Goal: Information Seeking & Learning: Understand process/instructions

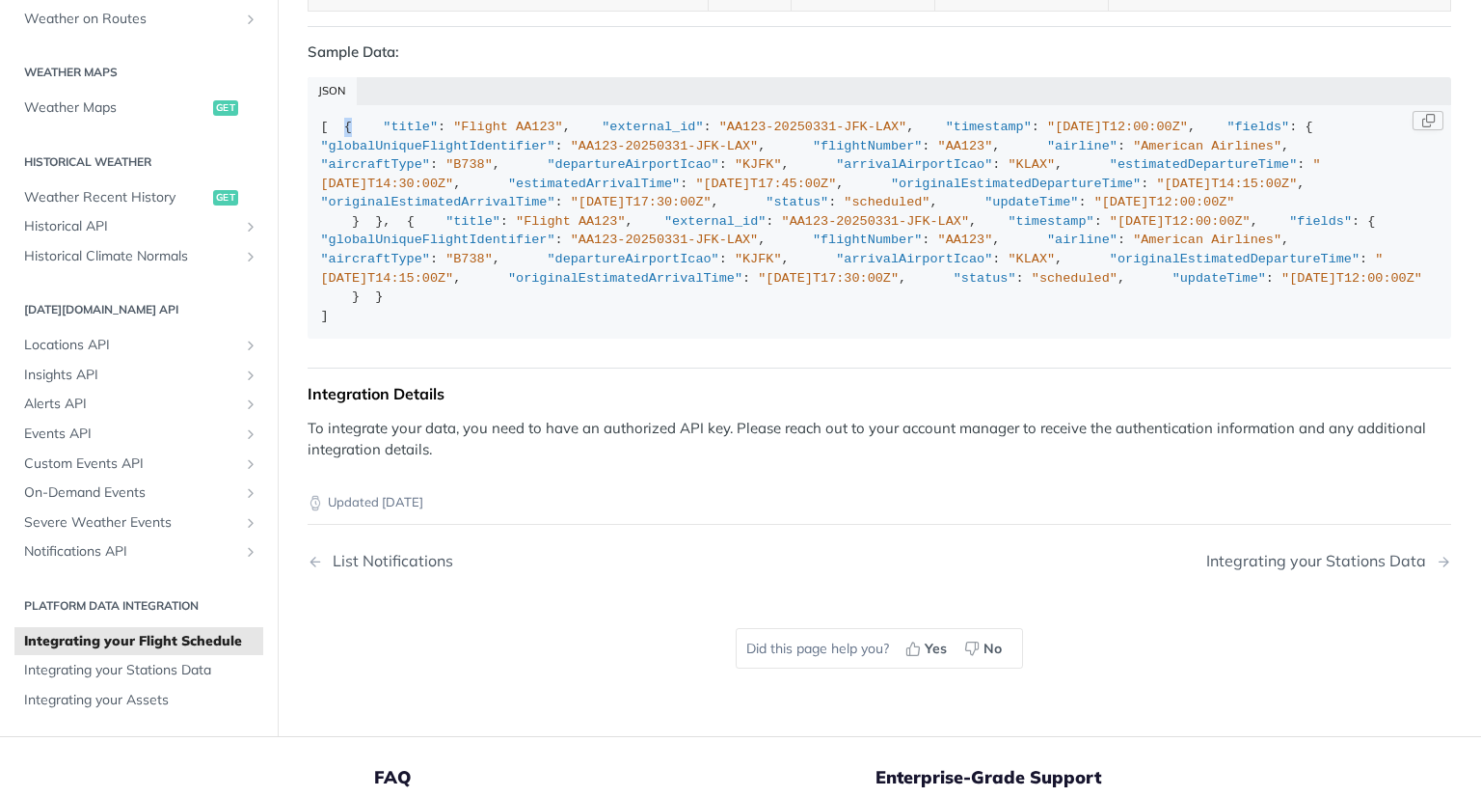
drag, startPoint x: 334, startPoint y: 194, endPoint x: 343, endPoint y: 195, distance: 9.7
click at [343, 195] on div "[ { "title" : "Flight AA123" , "external_id" : "AA123-20250331-JFK-LAX" , "time…" at bounding box center [880, 221] width 1118 height 207
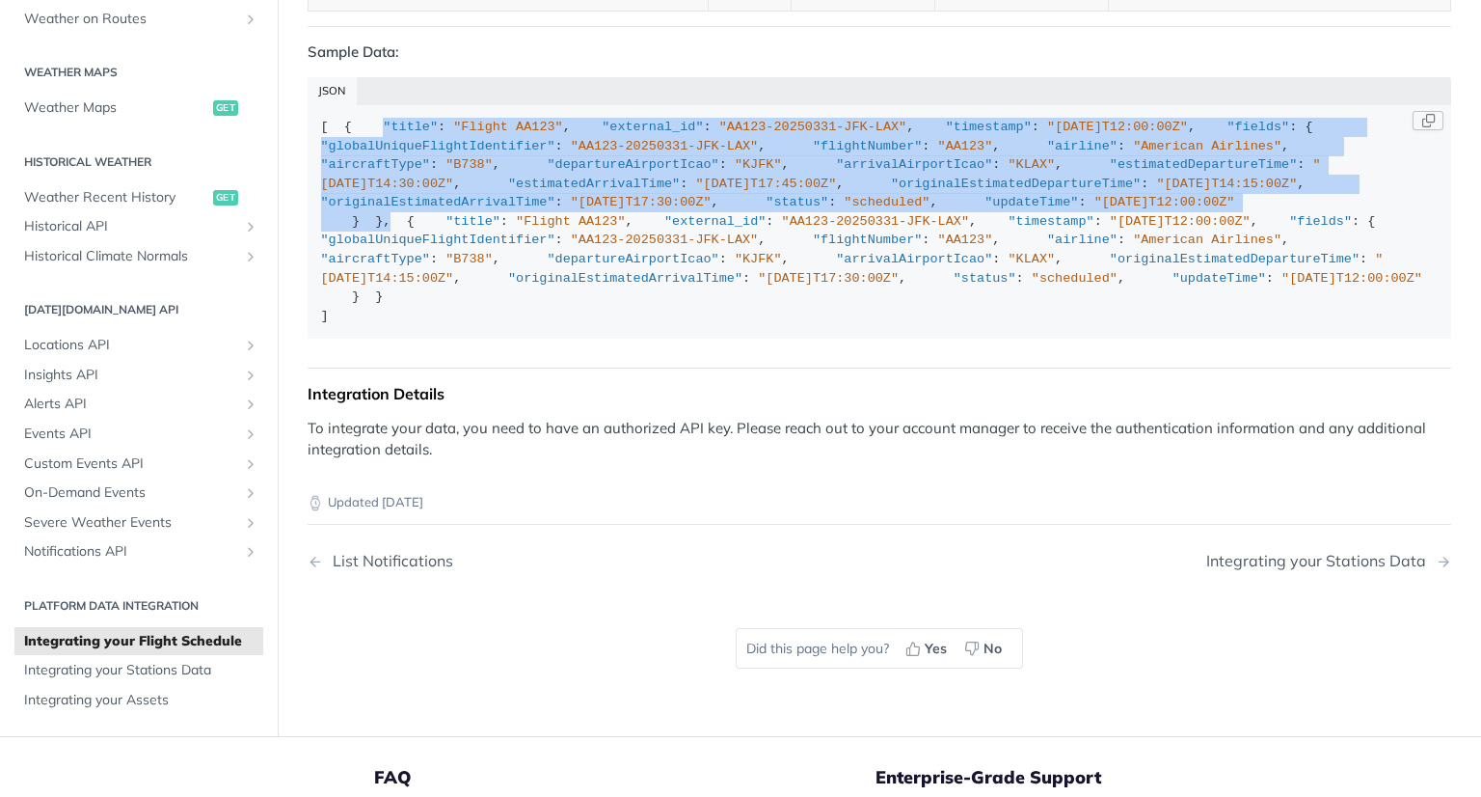
drag, startPoint x: 351, startPoint y: 210, endPoint x: 495, endPoint y: 537, distance: 357.1
click at [495, 325] on div "[ { "title" : "Flight AA123" , "external_id" : "AA123-20250331-JFK-LAX" , "time…" at bounding box center [880, 221] width 1118 height 207
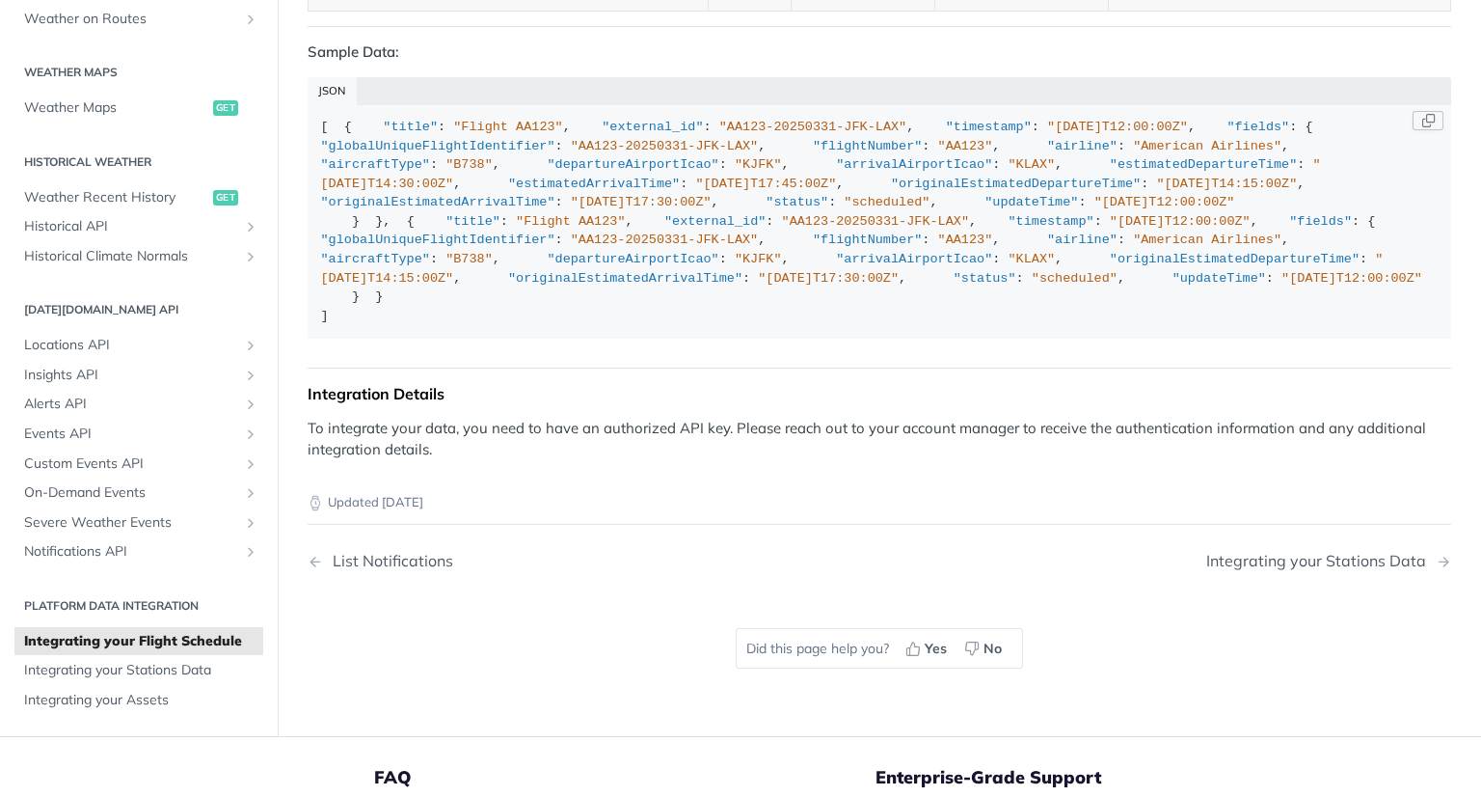
click at [332, 325] on div "[ { "title" : "Flight AA123" , "external_id" : "AA123-20250331-JFK-LAX" , "time…" at bounding box center [880, 221] width 1118 height 207
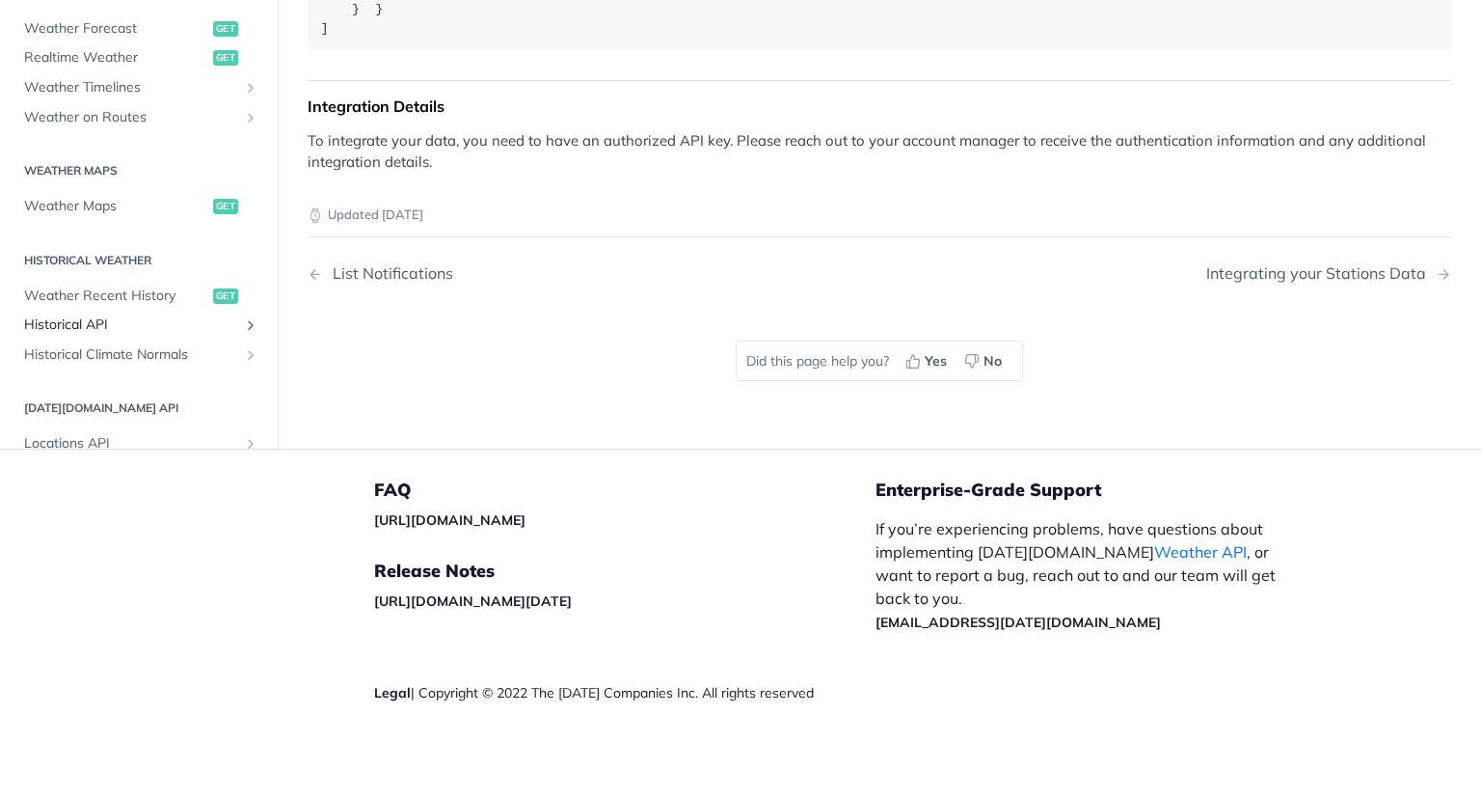
scroll to position [3, 0]
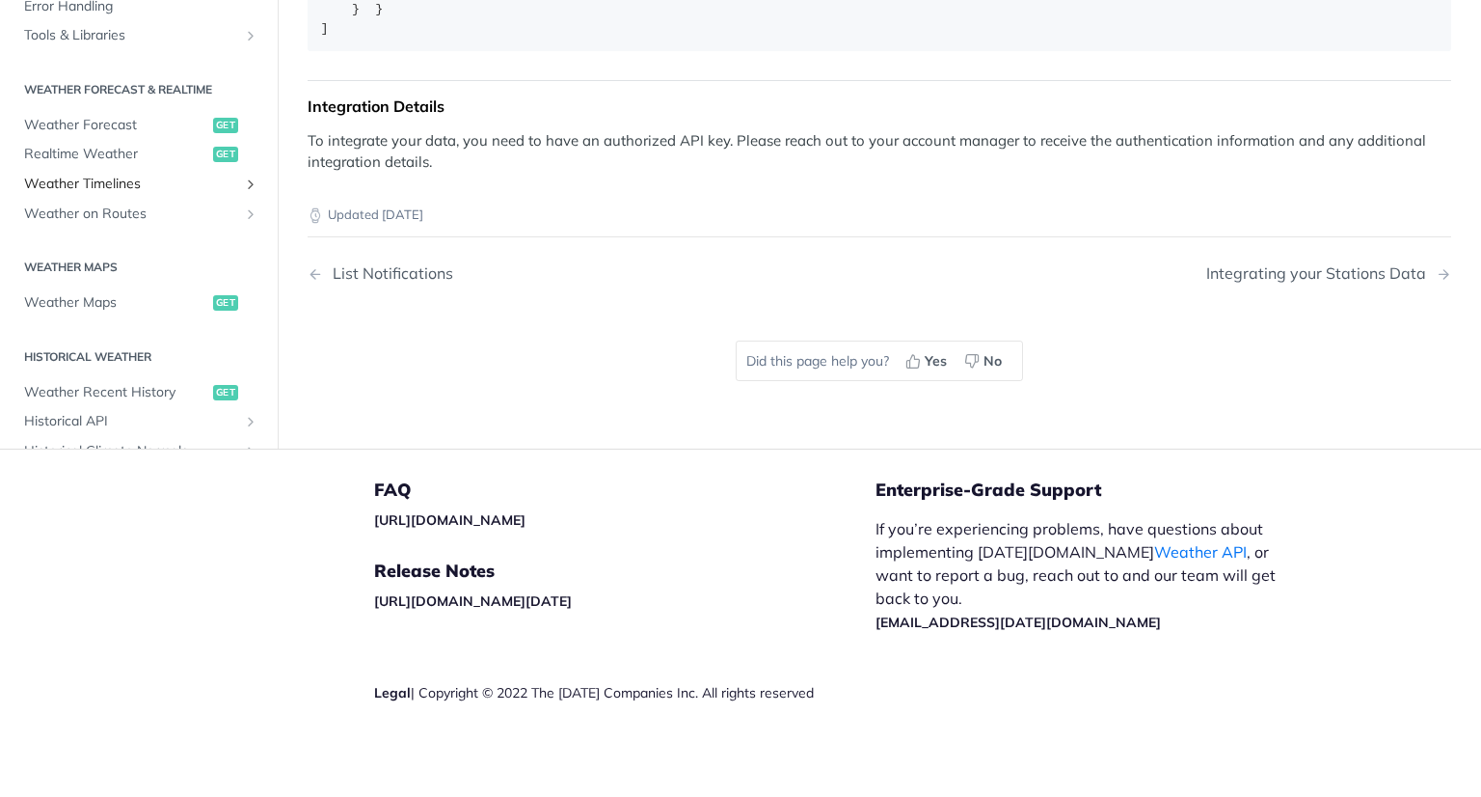
click at [85, 188] on span "Weather Timelines" at bounding box center [131, 184] width 214 height 19
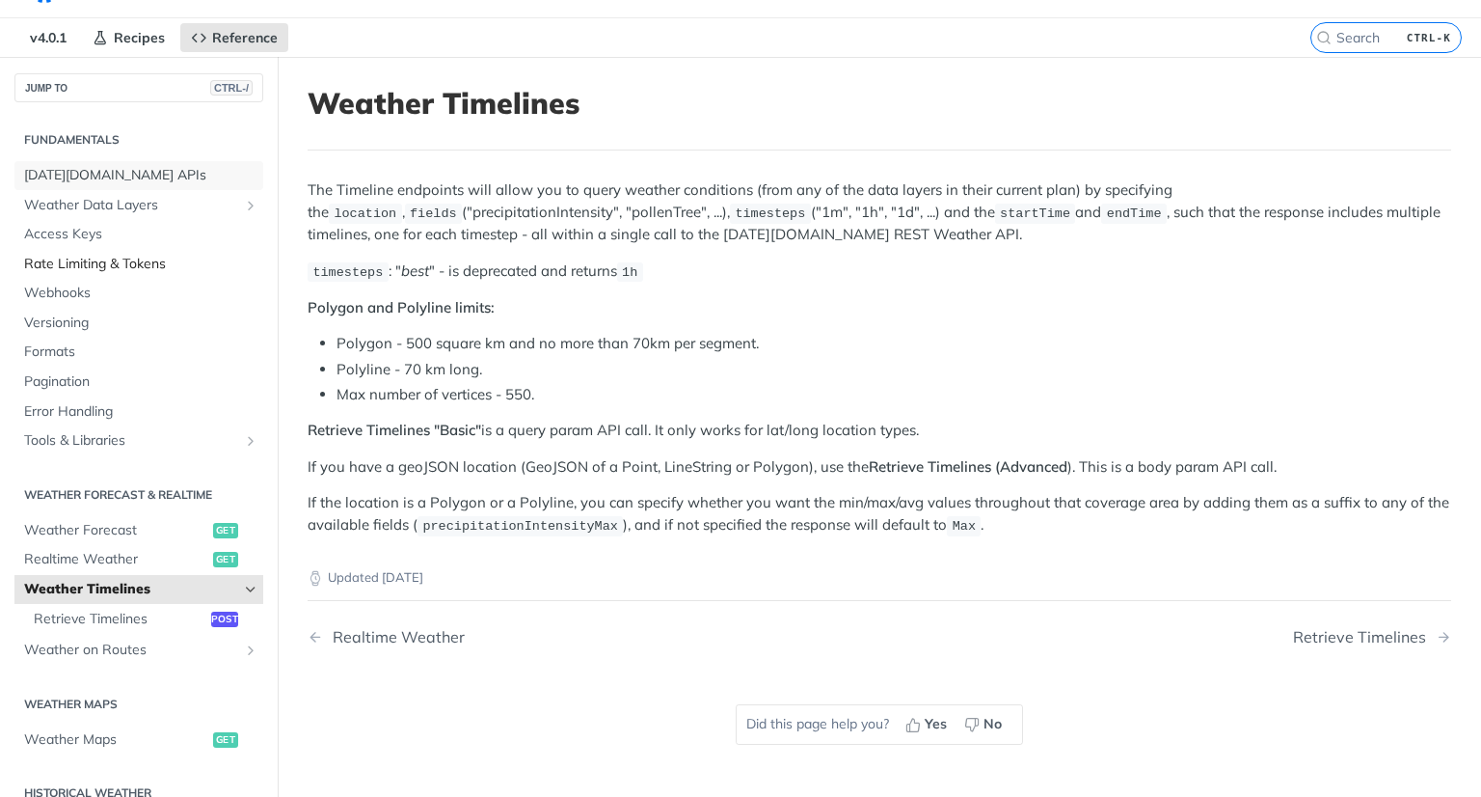
scroll to position [8, 0]
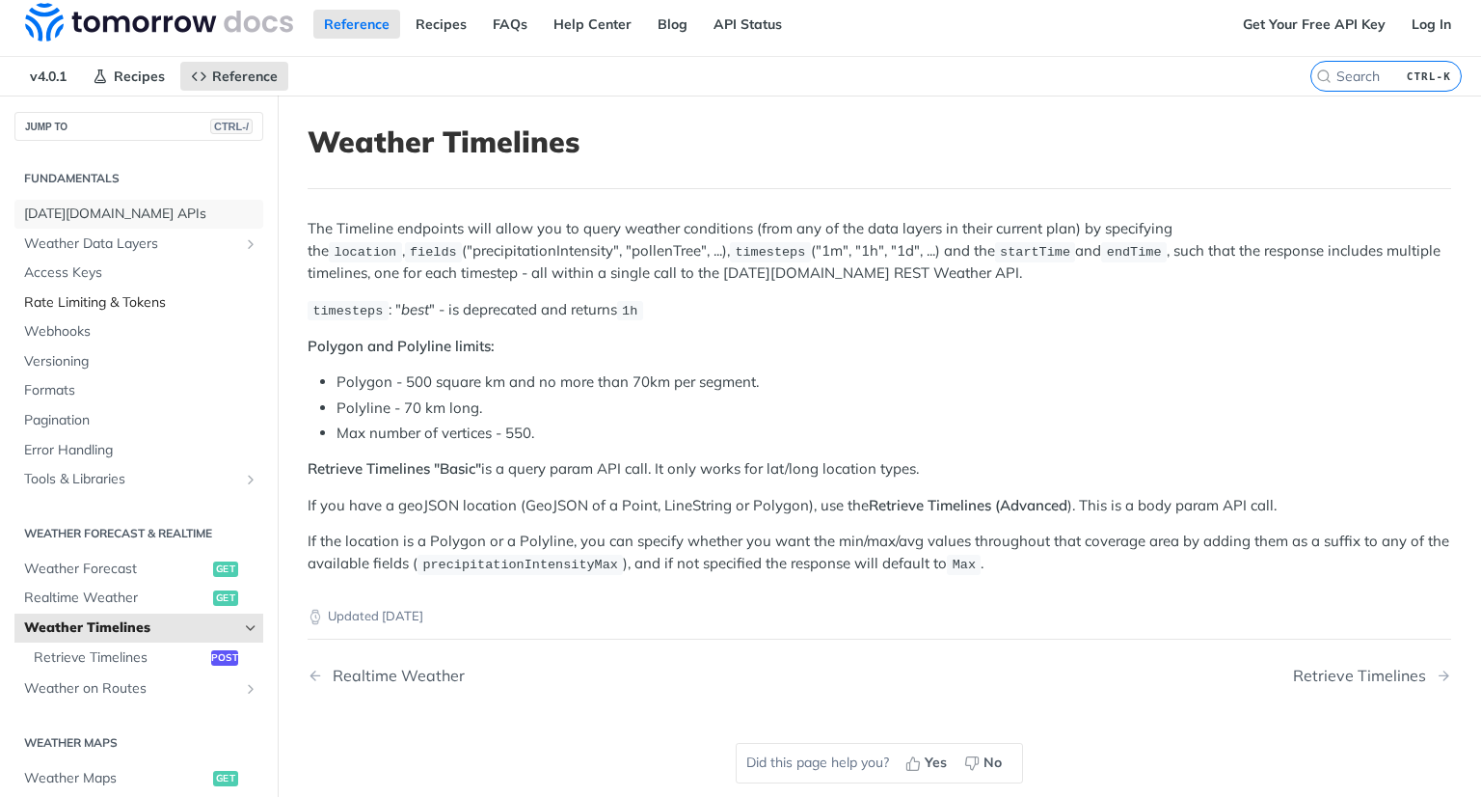
click at [231, 182] on section "Fundamentals [DATE][DOMAIN_NAME] APIs Weather Data Layers Core Probabilistic Fo…" at bounding box center [138, 328] width 249 height 336
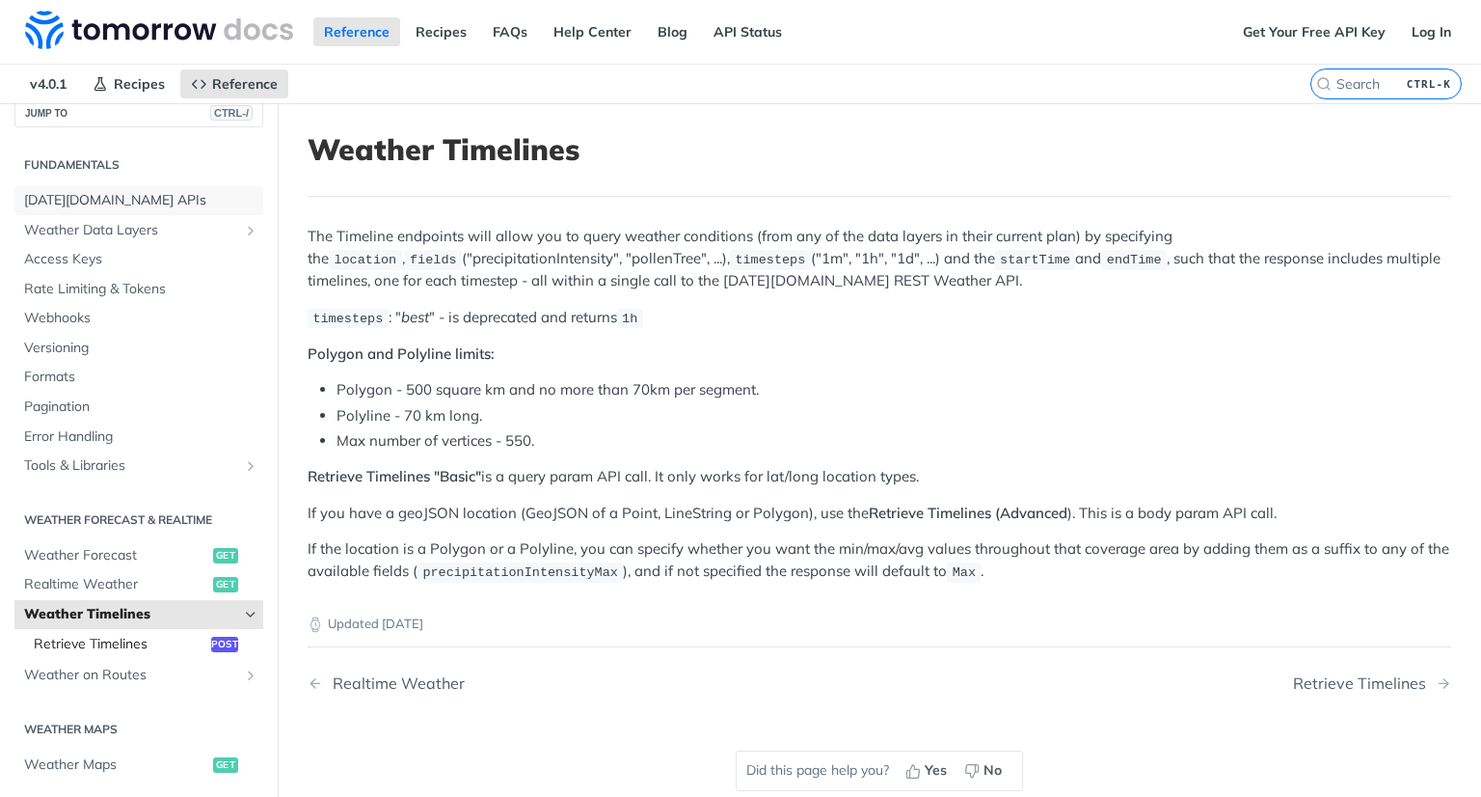
scroll to position [3, 0]
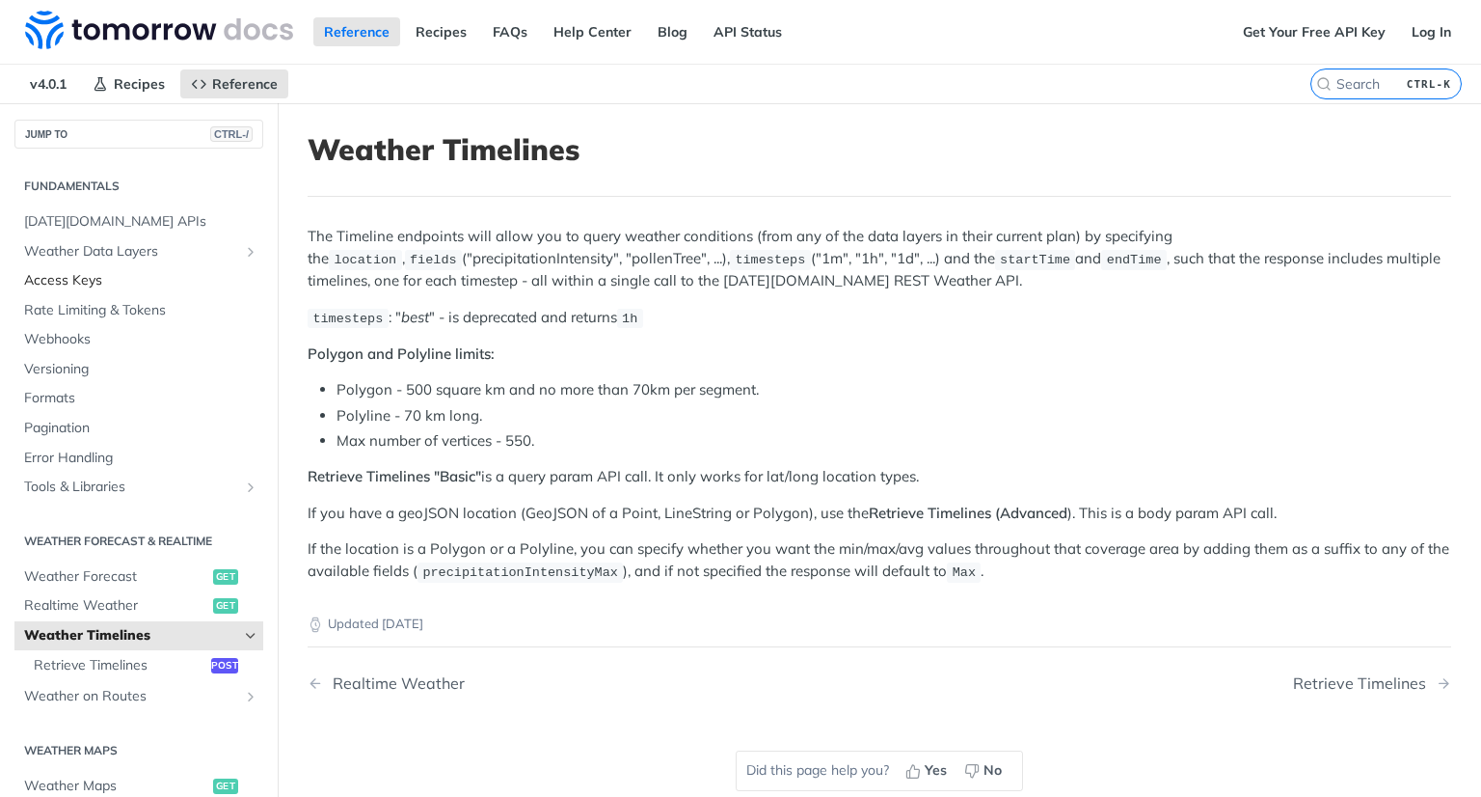
click at [83, 285] on span "Access Keys" at bounding box center [141, 280] width 234 height 19
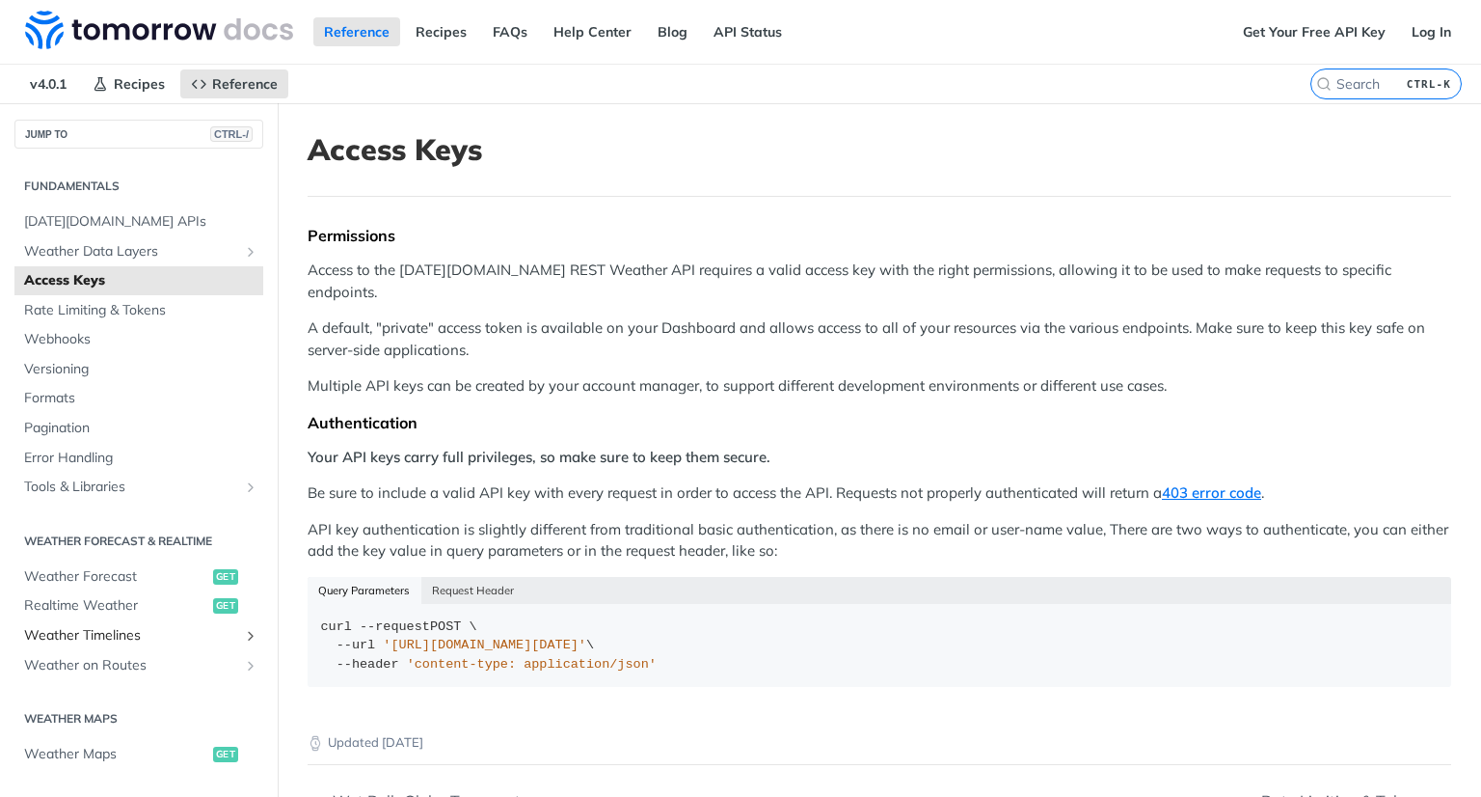
click at [77, 360] on span "Weather Timelines" at bounding box center [131, 635] width 214 height 19
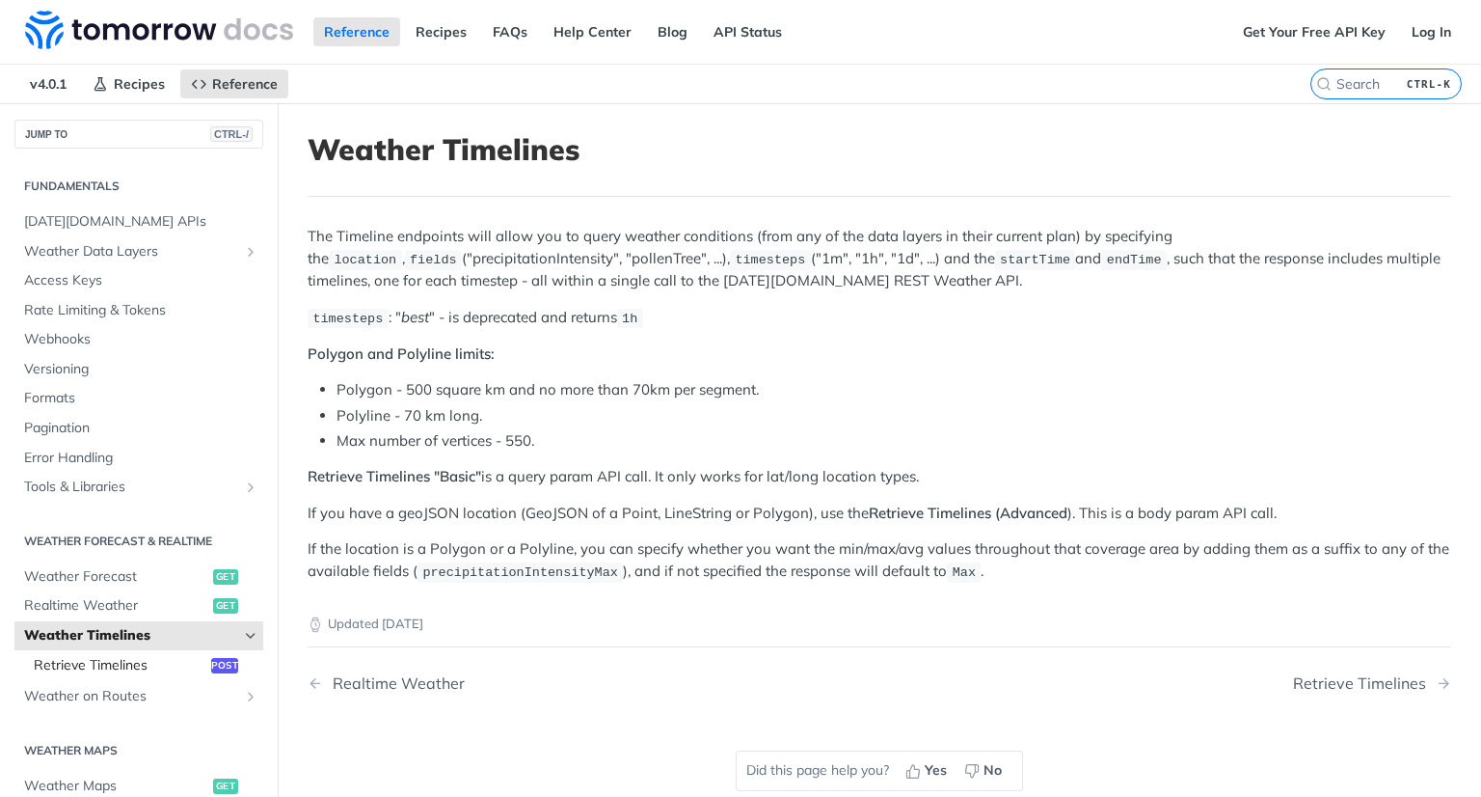
click at [120, 360] on span "Retrieve Timelines" at bounding box center [120, 665] width 173 height 19
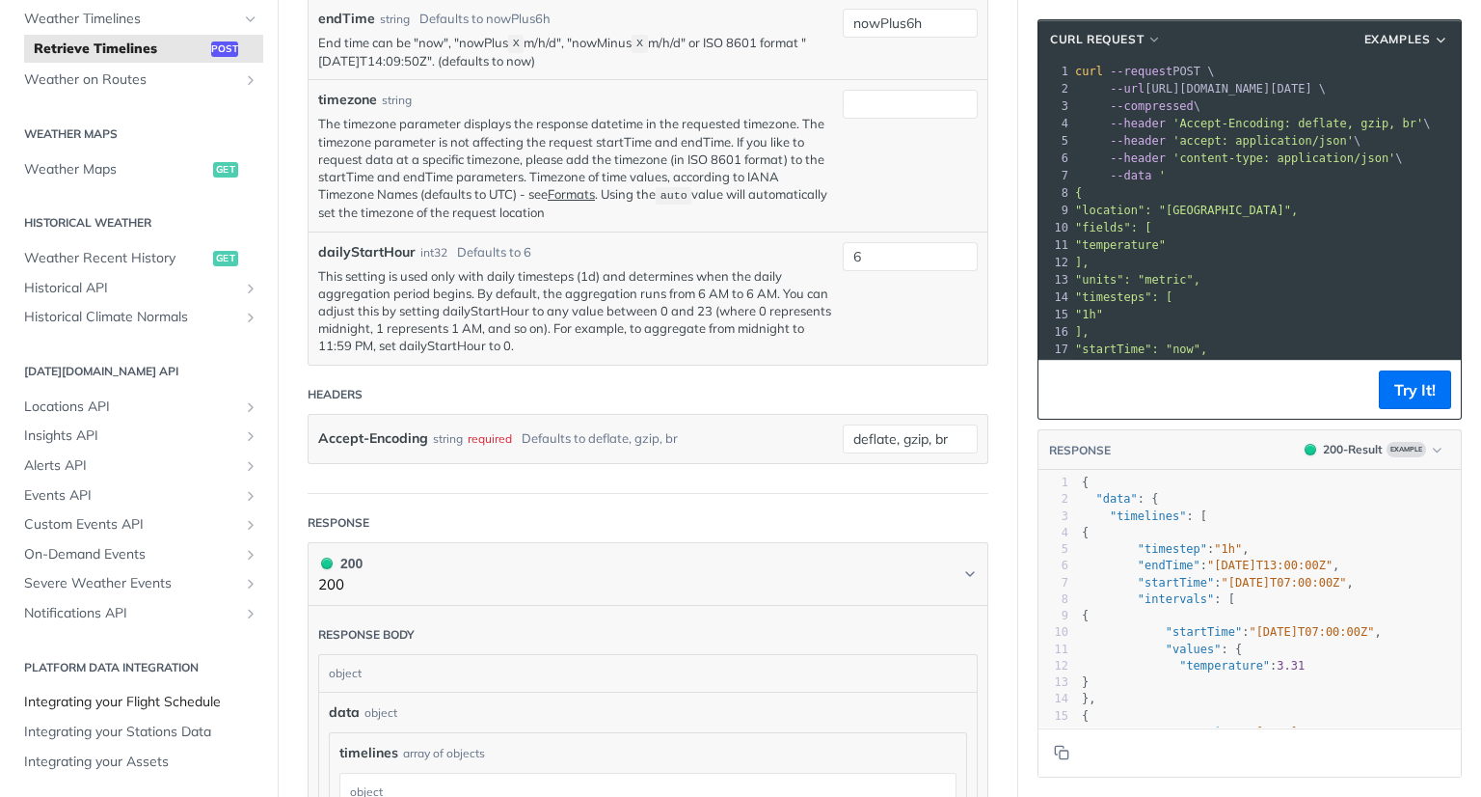
scroll to position [1061, 0]
click at [134, 360] on span "Integrating your Stations Data" at bounding box center [141, 731] width 234 height 19
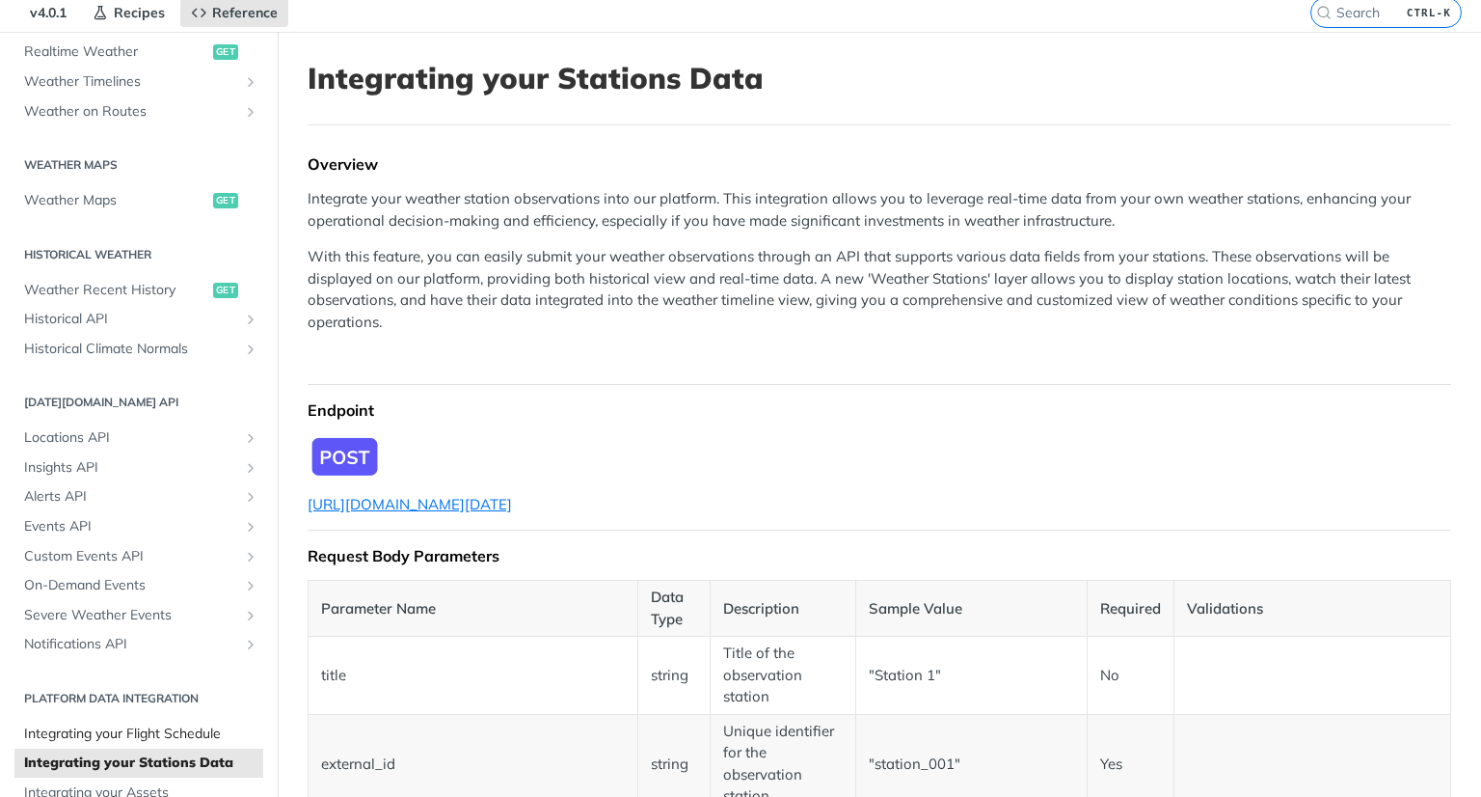
scroll to position [14, 0]
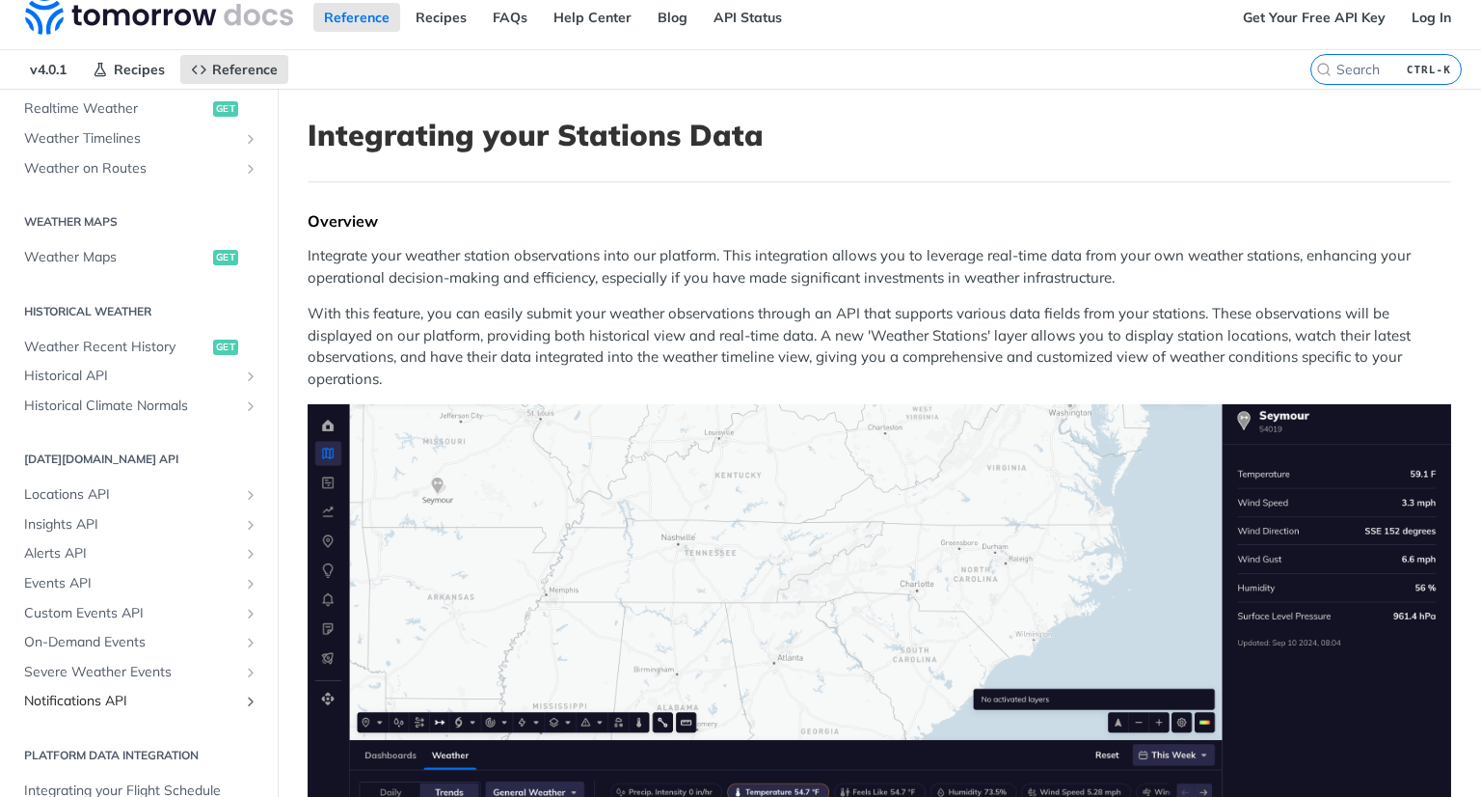
click at [150, 360] on link "Notifications API" at bounding box center [138, 701] width 249 height 29
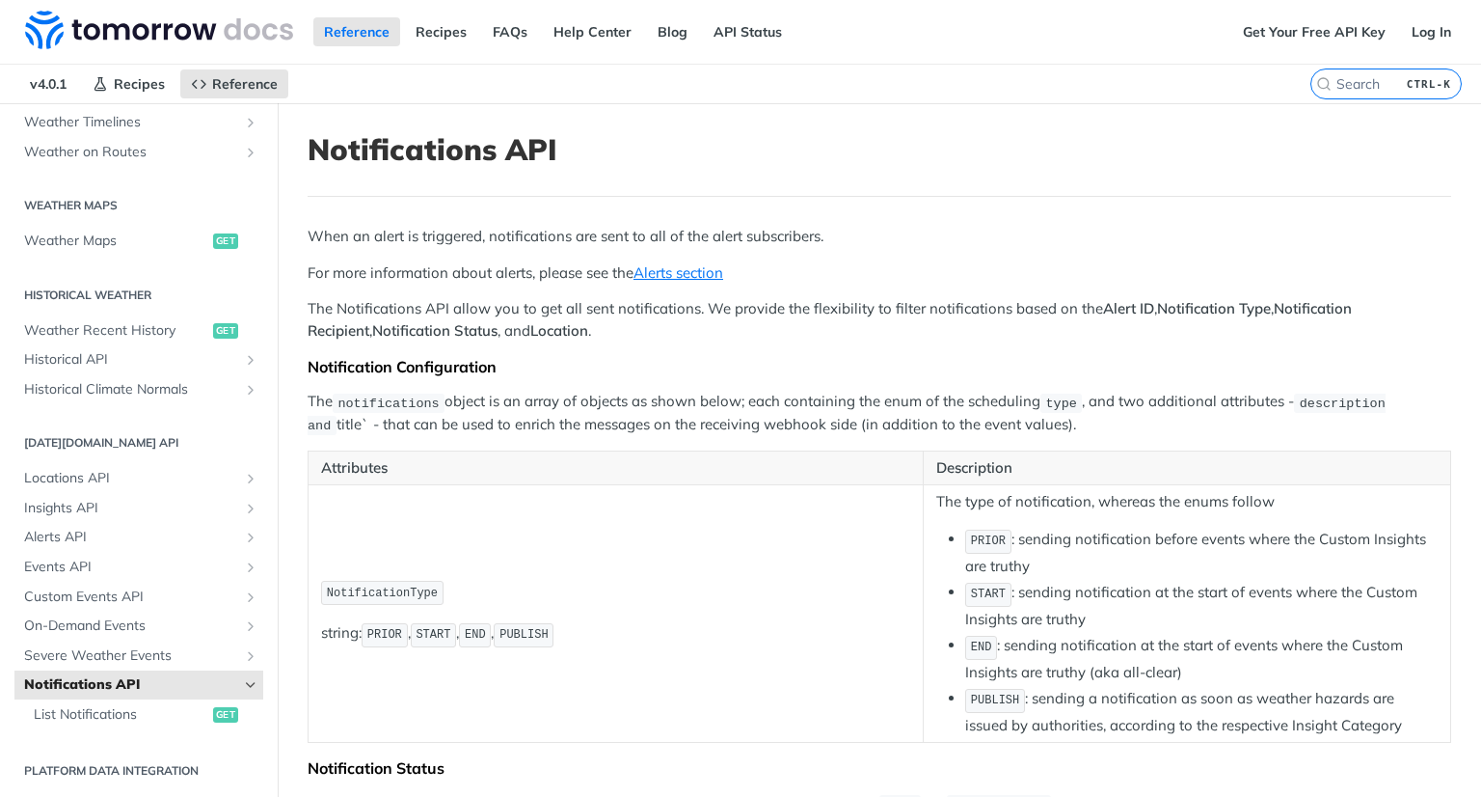
scroll to position [579, 0]
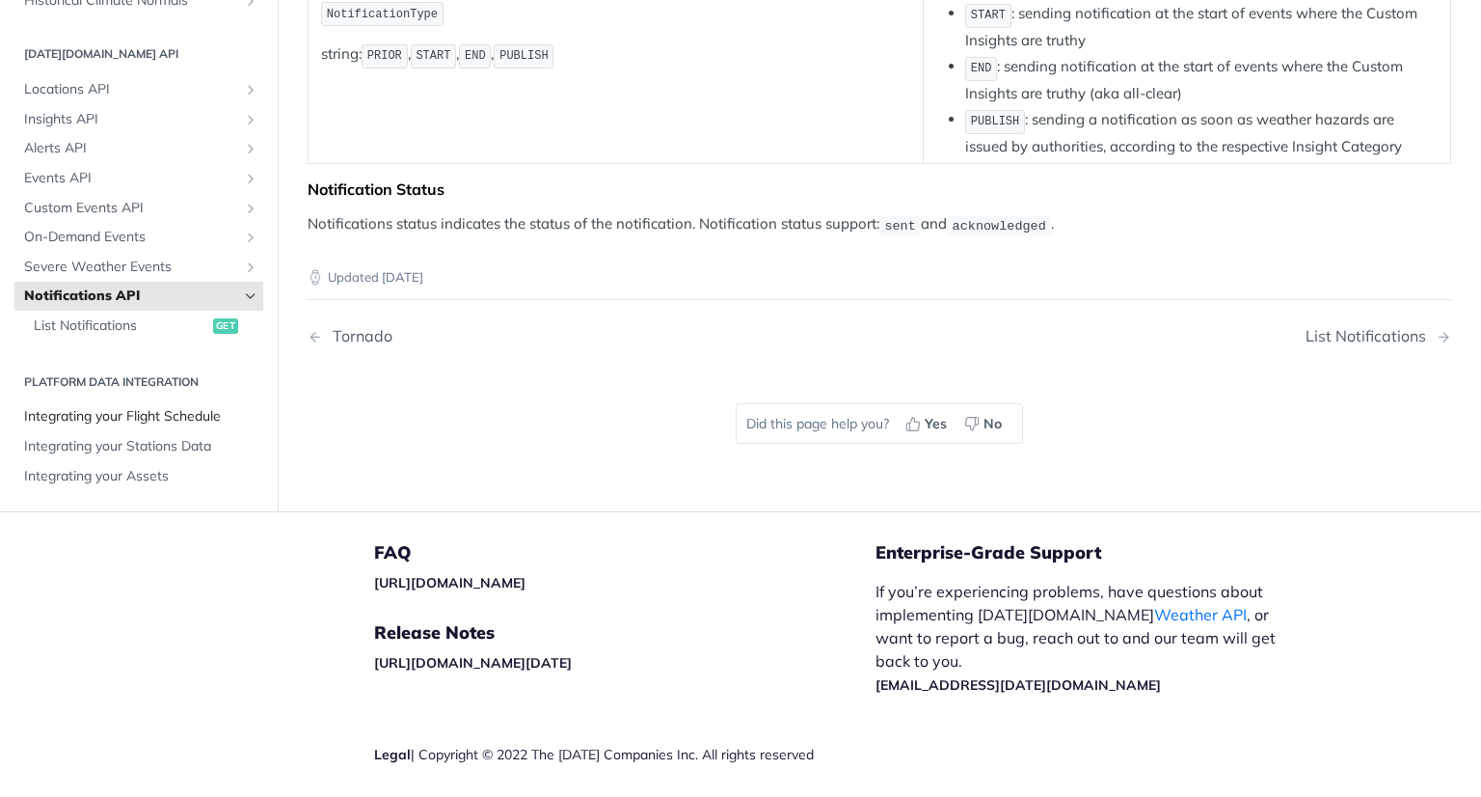
click at [150, 360] on span "Integrating your Flight Schedule" at bounding box center [141, 417] width 234 height 19
click at [150, 360] on span "Integrating your Assets" at bounding box center [141, 476] width 234 height 19
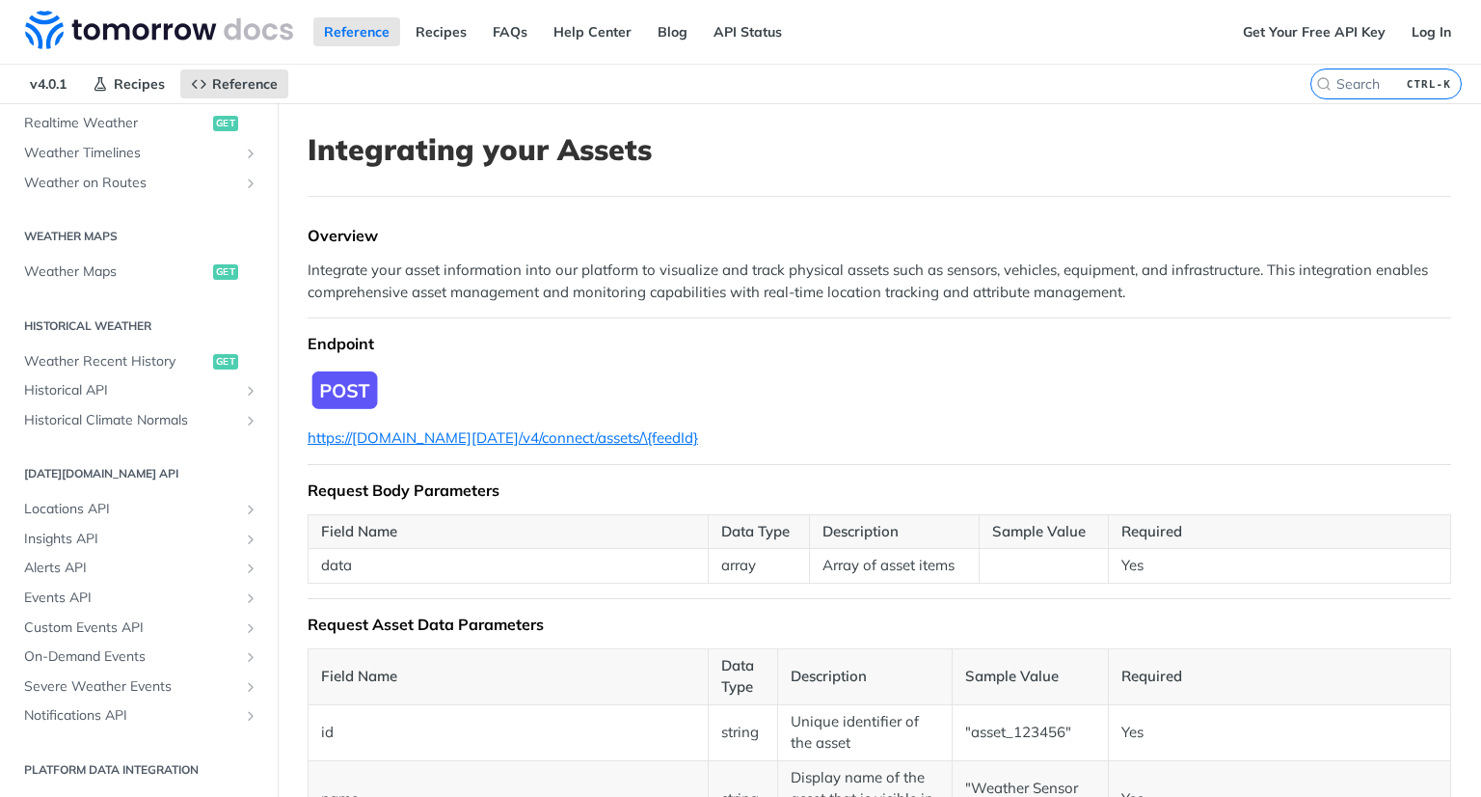
scroll to position [96, 0]
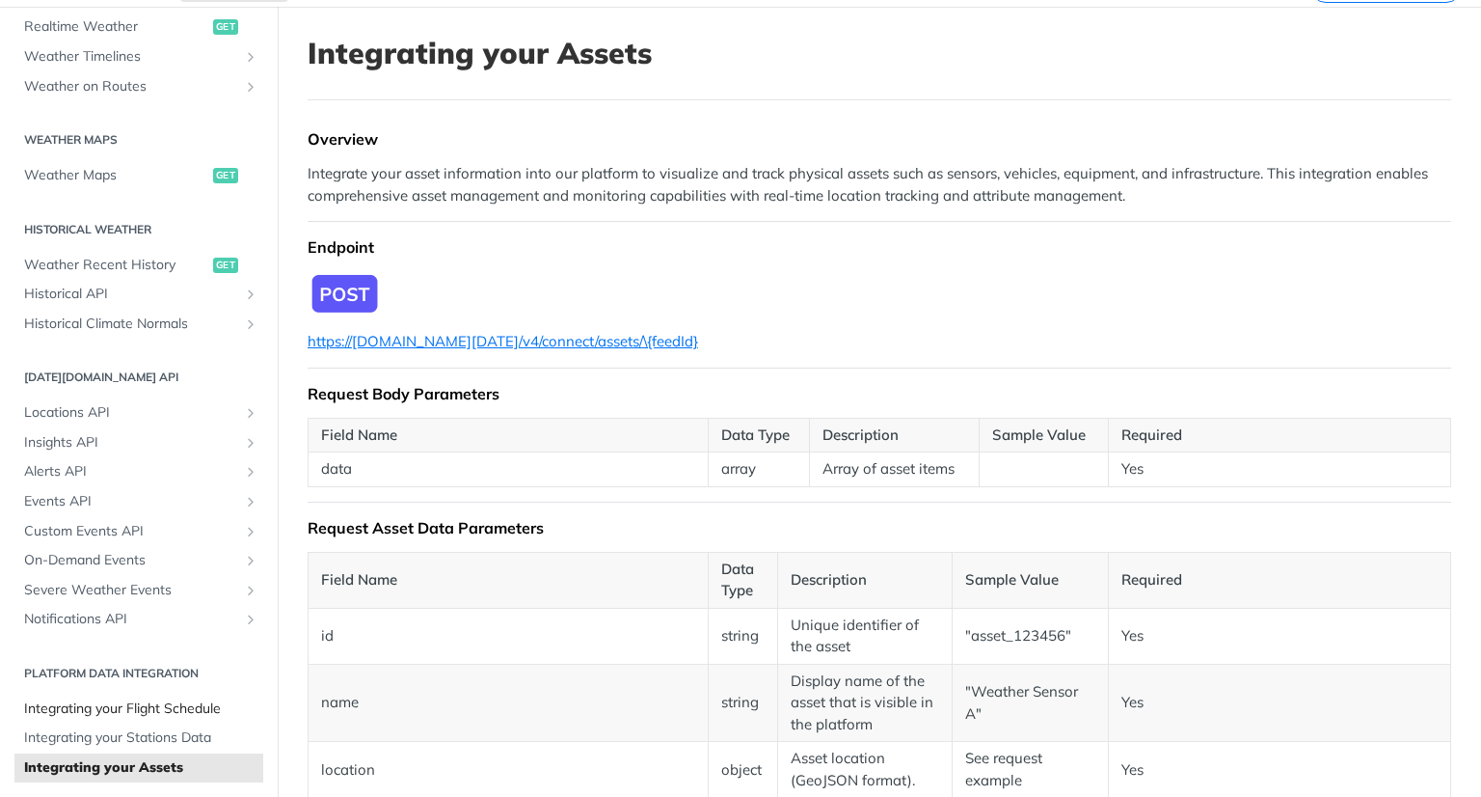
click at [137, 360] on span "Integrating your Flight Schedule" at bounding box center [141, 708] width 234 height 19
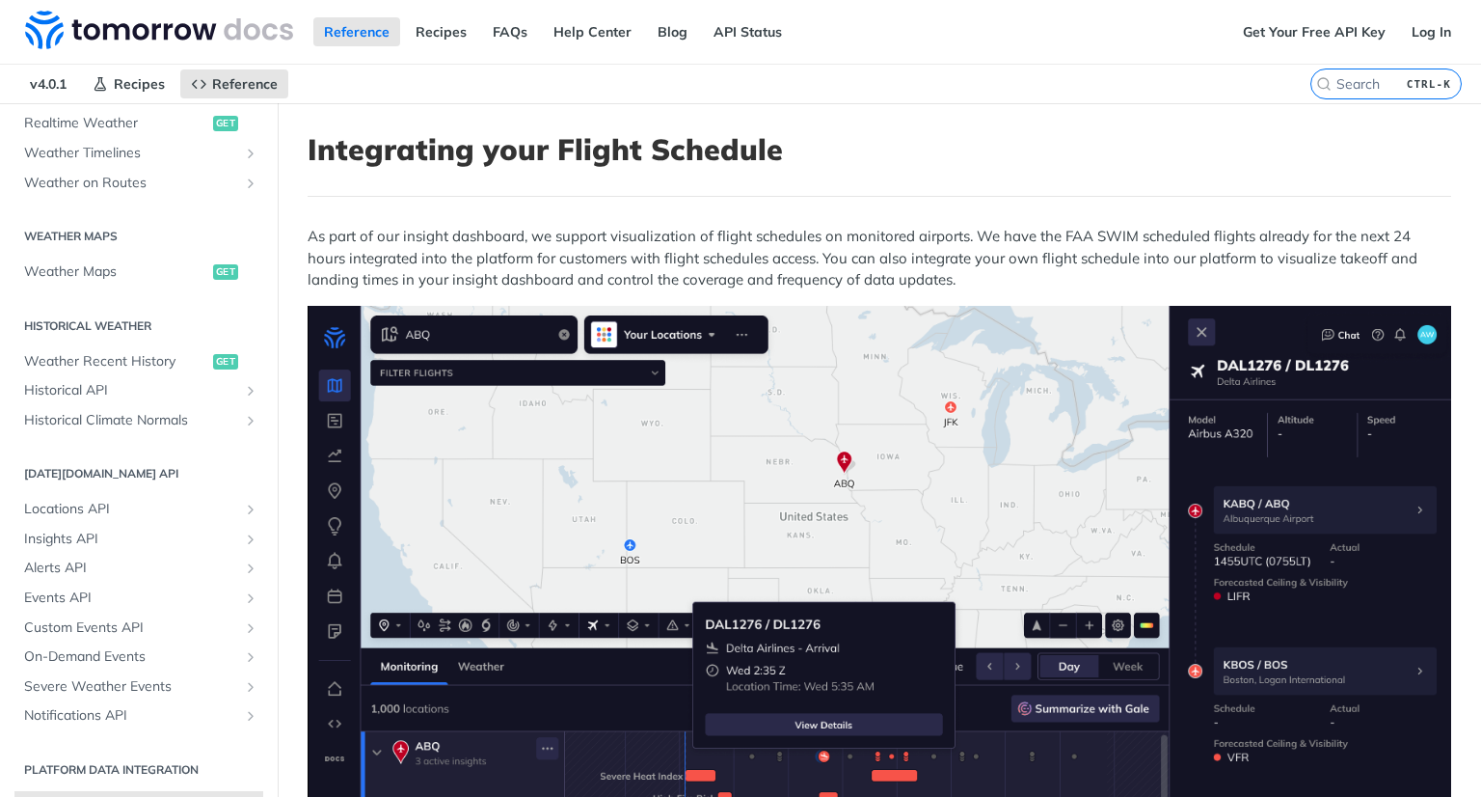
scroll to position [193, 0]
